Goal: Information Seeking & Learning: Learn about a topic

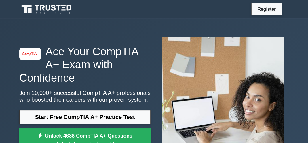
click at [135, 58] on h1 "Ace Your CompTIA A+ Exam with Confidence" at bounding box center [84, 64] width 131 height 39
drag, startPoint x: 135, startPoint y: 58, endPoint x: 114, endPoint y: 60, distance: 20.8
click at [119, 60] on h1 "Ace Your CompTIA A+ Exam with Confidence" at bounding box center [84, 64] width 131 height 39
click at [108, 60] on h1 "Ace Your CompTIA A+ Exam with Confidence" at bounding box center [84, 64] width 131 height 39
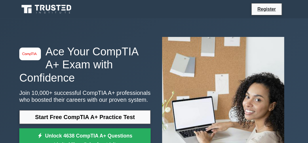
click at [89, 61] on h1 "Ace Your CompTIA A+ Exam with Confidence" at bounding box center [84, 64] width 131 height 39
drag, startPoint x: 107, startPoint y: 60, endPoint x: 113, endPoint y: 60, distance: 6.0
click at [108, 60] on h1 "Ace Your CompTIA A+ Exam with Confidence" at bounding box center [84, 64] width 131 height 39
drag, startPoint x: 113, startPoint y: 60, endPoint x: 127, endPoint y: 59, distance: 13.6
click at [114, 60] on h1 "Ace Your CompTIA A+ Exam with Confidence" at bounding box center [84, 64] width 131 height 39
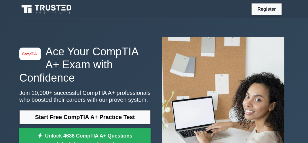
click at [127, 59] on h1 "Ace Your CompTIA A+ Exam with Confidence" at bounding box center [84, 64] width 131 height 39
click at [115, 59] on h1 "Ace Your CompTIA A+ Exam with Confidence" at bounding box center [84, 64] width 131 height 39
click at [106, 60] on h1 "Ace Your CompTIA A+ Exam with Confidence" at bounding box center [84, 64] width 131 height 39
drag, startPoint x: 113, startPoint y: 59, endPoint x: 119, endPoint y: 59, distance: 5.8
click at [114, 59] on h1 "Ace Your CompTIA A+ Exam with Confidence" at bounding box center [84, 64] width 131 height 39
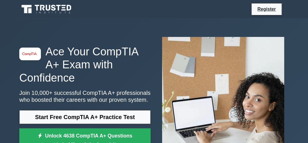
click at [119, 59] on h1 "Ace Your CompTIA A+ Exam with Confidence" at bounding box center [84, 64] width 131 height 39
drag, startPoint x: 123, startPoint y: 58, endPoint x: 127, endPoint y: 58, distance: 3.5
click at [124, 58] on h1 "Ace Your CompTIA A+ Exam with Confidence" at bounding box center [84, 64] width 131 height 39
drag, startPoint x: 127, startPoint y: 58, endPoint x: 132, endPoint y: 58, distance: 5.8
click at [127, 58] on h1 "Ace Your CompTIA A+ Exam with Confidence" at bounding box center [84, 64] width 131 height 39
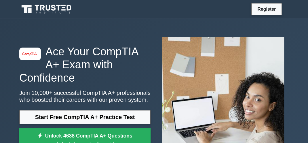
click at [132, 58] on h1 "Ace Your CompTIA A+ Exam with Confidence" at bounding box center [84, 64] width 131 height 39
click at [108, 59] on h1 "Ace Your CompTIA A+ Exam with Confidence" at bounding box center [84, 64] width 131 height 39
click at [136, 43] on div "image/svg+xml Ace Your CompTIA A+ Exam with Confidence Join 10,000+ successful …" at bounding box center [154, 99] width 276 height 134
